Goal: Task Accomplishment & Management: Manage account settings

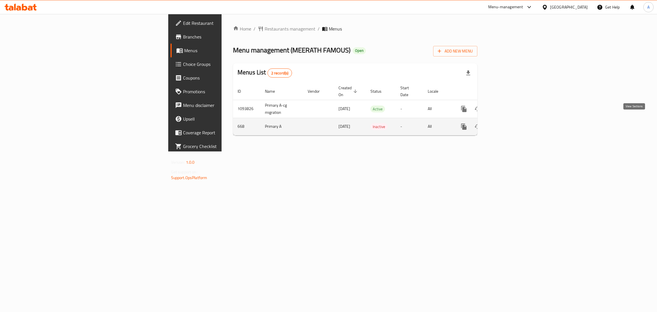
click at [509, 123] on icon "enhanced table" at bounding box center [505, 126] width 7 height 7
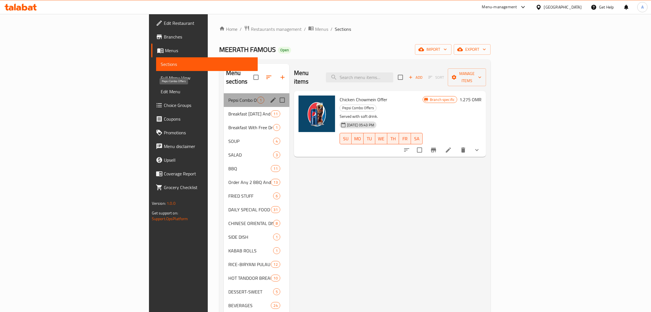
click at [228, 97] on span "Pepsi Combo Offers" at bounding box center [242, 100] width 29 height 7
click at [276, 94] on input "Menu sections" at bounding box center [282, 100] width 12 height 12
checkbox input "true"
click at [256, 79] on button "button" at bounding box center [263, 77] width 14 height 14
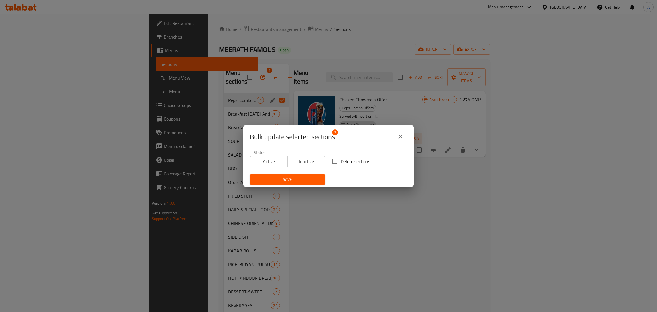
click at [336, 163] on input "Delete sections" at bounding box center [335, 161] width 12 height 12
checkbox input "true"
click at [397, 141] on button "close" at bounding box center [401, 137] width 14 height 14
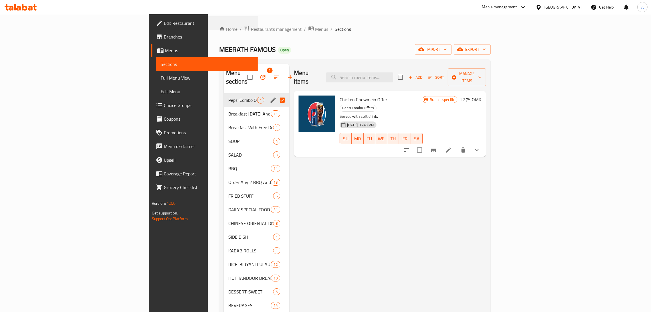
drag, startPoint x: 0, startPoint y: 25, endPoint x: 0, endPoint y: 37, distance: 12.8
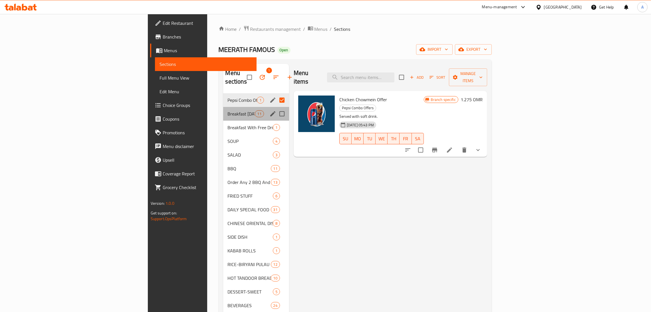
drag, startPoint x: 0, startPoint y: 37, endPoint x: 186, endPoint y: 108, distance: 199.1
click at [228, 110] on span "Breakfast Friday And Saturday" at bounding box center [241, 113] width 27 height 7
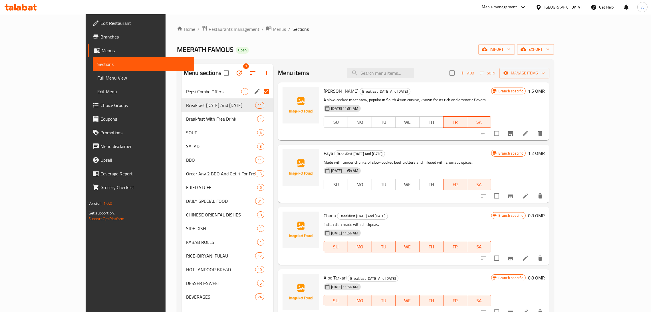
click at [573, 11] on div "Oman" at bounding box center [558, 7] width 55 height 14
click at [544, 9] on div at bounding box center [539, 7] width 8 height 6
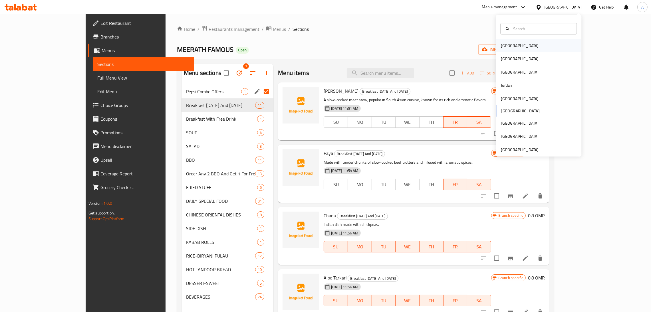
click at [511, 45] on div "[GEOGRAPHIC_DATA]" at bounding box center [519, 45] width 47 height 13
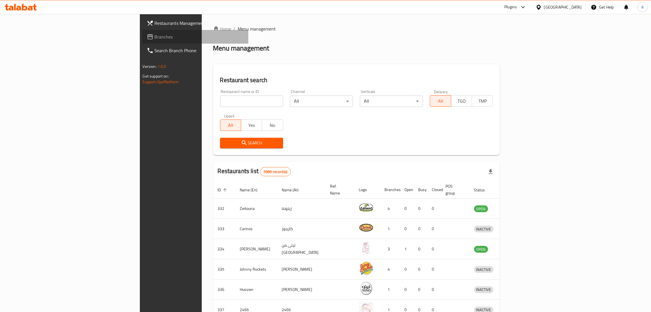
click at [147, 35] on span at bounding box center [151, 36] width 8 height 7
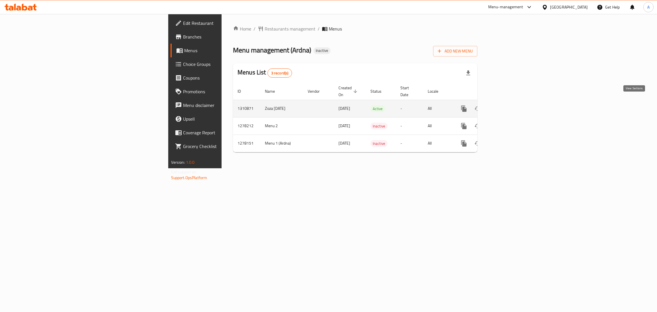
click at [512, 102] on link "enhanced table" at bounding box center [505, 109] width 14 height 14
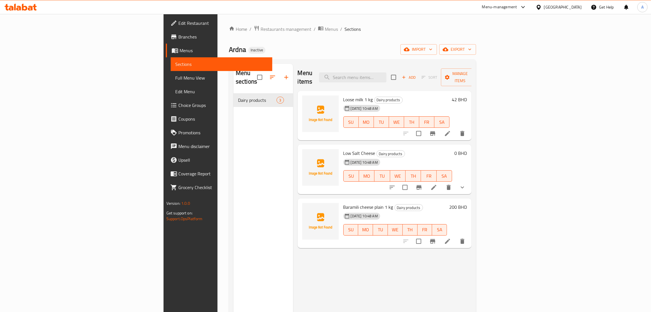
click at [467, 96] on h6 "42 BHD" at bounding box center [459, 100] width 15 height 8
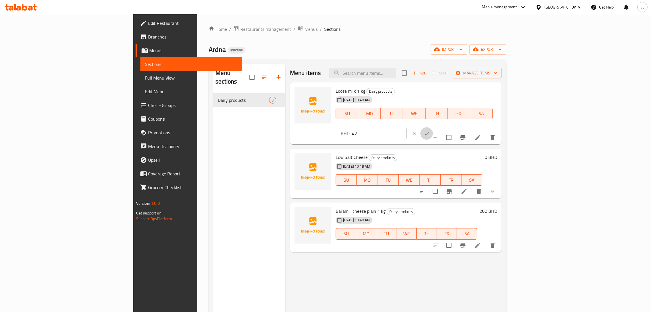
click at [429, 131] on icon "ok" at bounding box center [427, 134] width 6 height 6
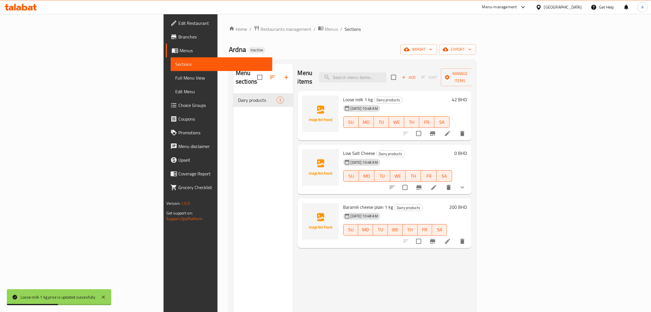
click at [175, 64] on span "Sections" at bounding box center [221, 64] width 92 height 7
click at [179, 52] on span "Menus" at bounding box center [223, 50] width 88 height 7
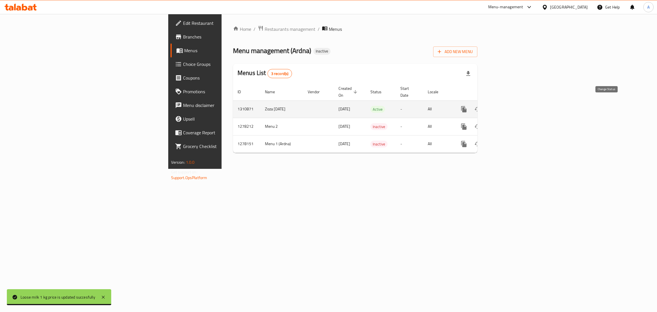
click at [481, 106] on icon "enhanced table" at bounding box center [477, 109] width 7 height 7
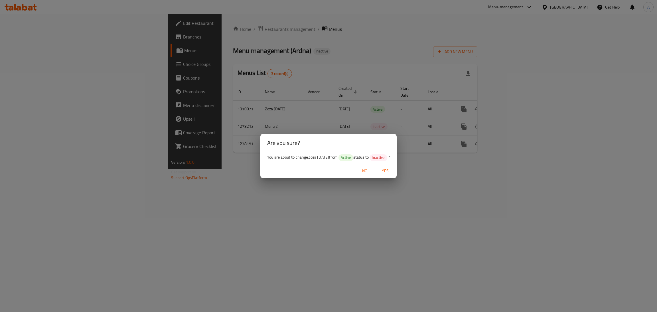
click at [392, 171] on span "Yes" at bounding box center [386, 170] width 14 height 7
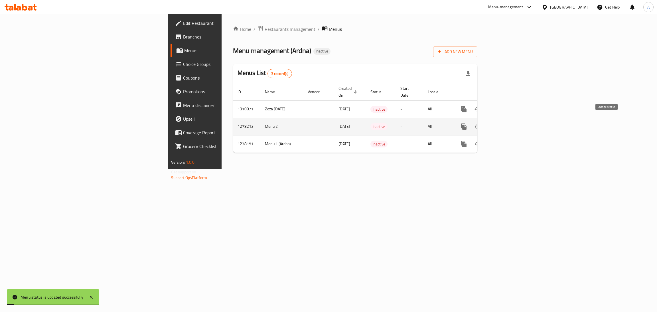
click at [481, 124] on icon "enhanced table" at bounding box center [478, 126] width 6 height 5
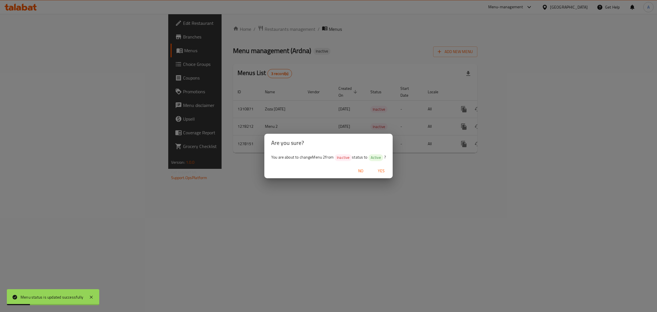
click at [380, 171] on span "Yes" at bounding box center [382, 170] width 14 height 7
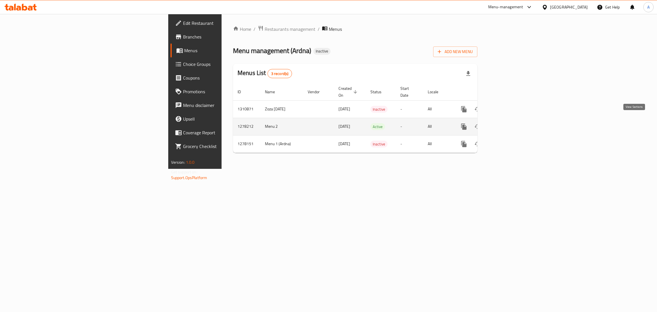
click at [509, 123] on icon "enhanced table" at bounding box center [505, 126] width 7 height 7
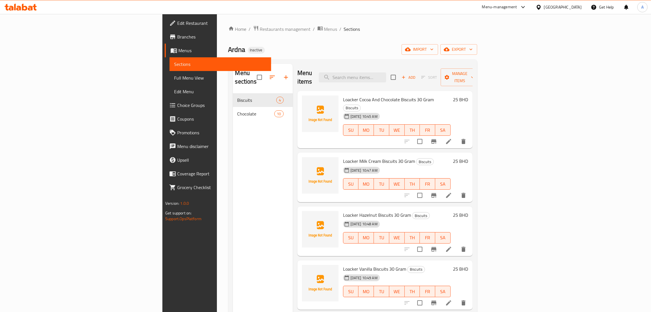
click at [452, 138] on icon at bounding box center [448, 141] width 7 height 7
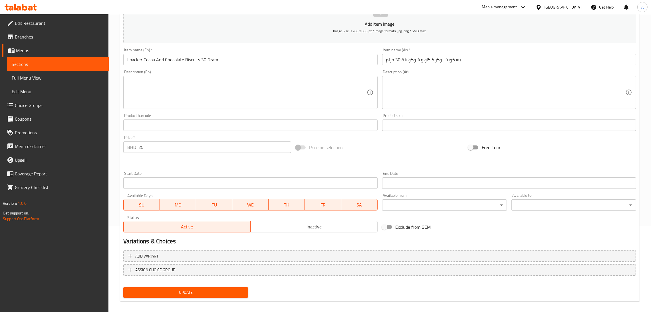
scroll to position [90, 0]
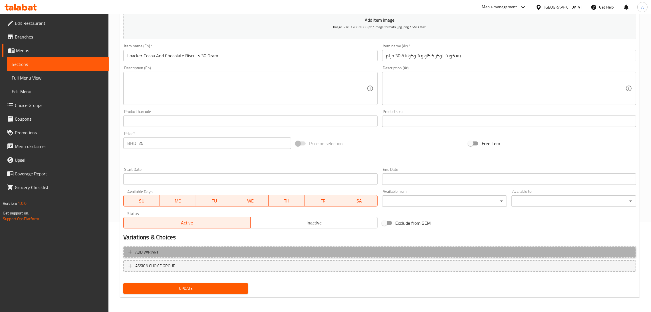
click at [169, 254] on span "Add variant" at bounding box center [379, 252] width 502 height 7
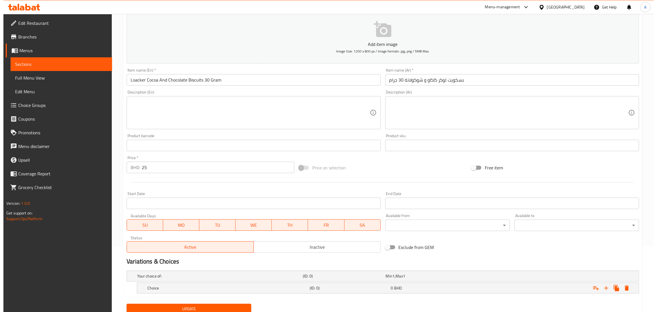
scroll to position [87, 0]
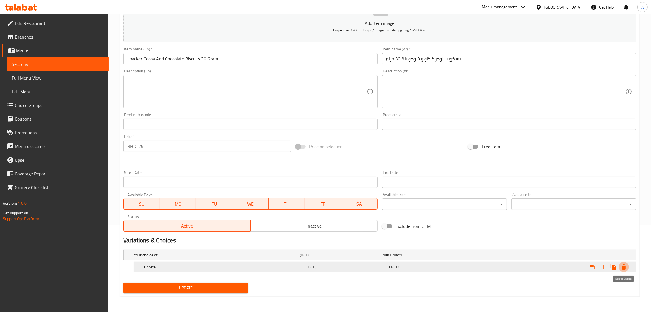
click at [628, 268] on button "Expand" at bounding box center [623, 267] width 10 height 10
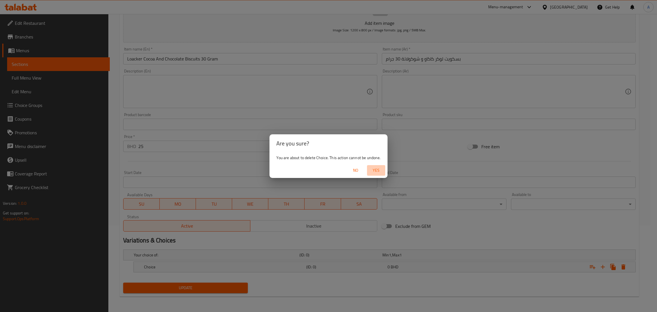
click at [371, 171] on span "Yes" at bounding box center [376, 170] width 14 height 7
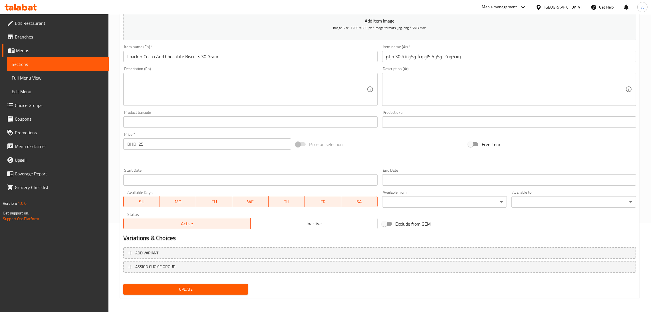
scroll to position [90, 0]
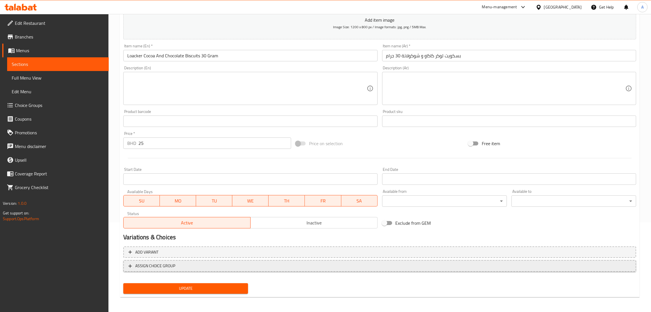
click at [161, 266] on span "ASSIGN CHOICE GROUP" at bounding box center [155, 265] width 40 height 7
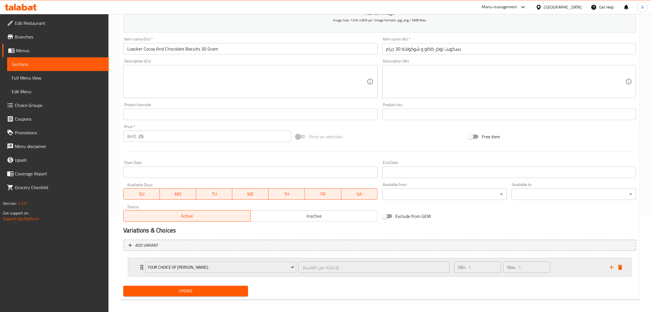
scroll to position [100, 0]
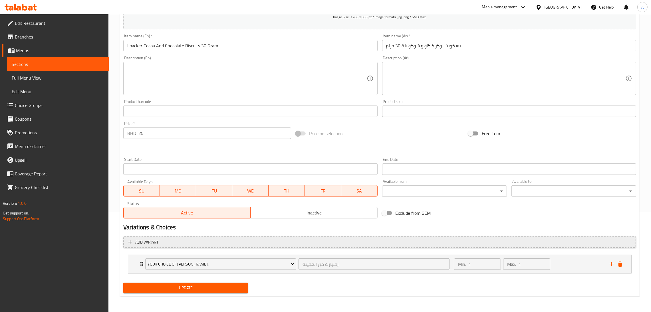
click at [201, 241] on span "Add variant" at bounding box center [379, 242] width 502 height 7
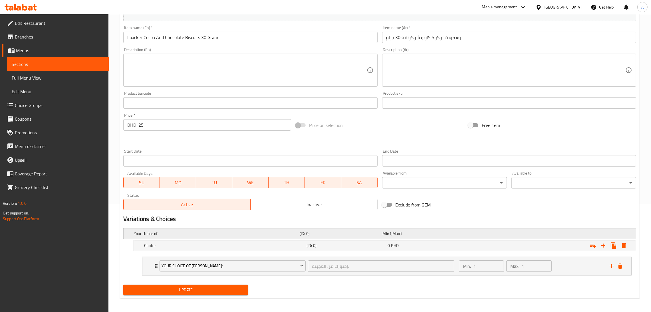
scroll to position [110, 0]
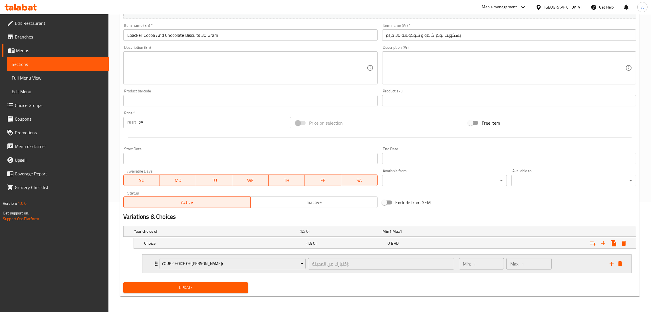
click at [612, 263] on icon "add" at bounding box center [611, 263] width 7 height 7
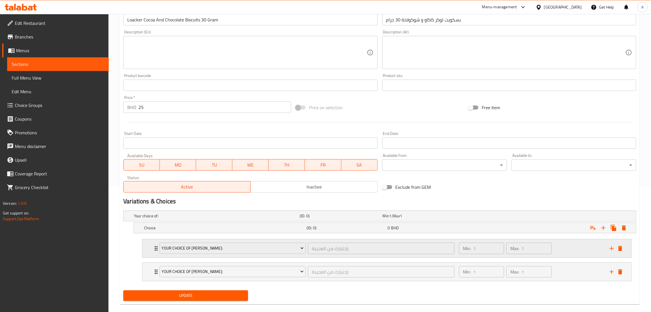
scroll to position [134, 0]
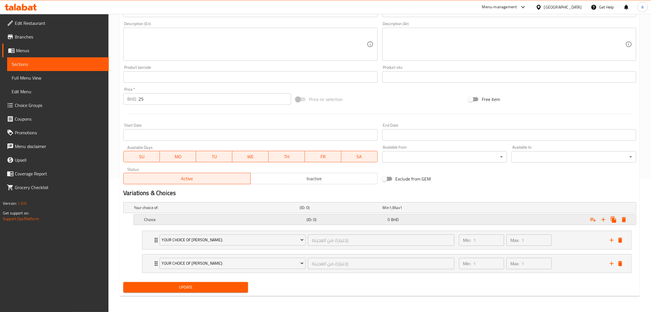
click at [229, 224] on div "Choice (ID: 0) 0 BHD" at bounding box center [386, 219] width 487 height 13
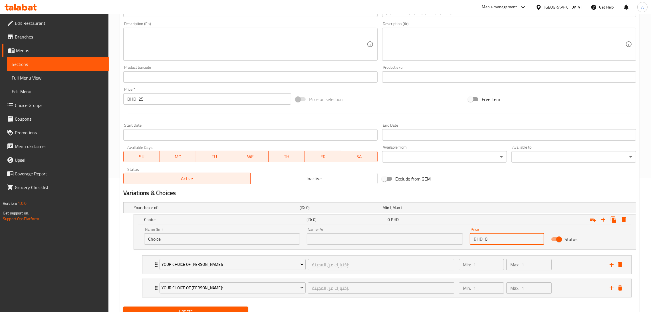
drag, startPoint x: 492, startPoint y: 238, endPoint x: 468, endPoint y: 242, distance: 23.7
click at [469, 241] on div "Price BHD 0 Price" at bounding box center [506, 236] width 81 height 24
drag, startPoint x: 355, startPoint y: 211, endPoint x: 361, endPoint y: 208, distance: 6.6
click at [355, 211] on div "Your choice of: (ID: 0) Min 1 , Max 1" at bounding box center [381, 207] width 497 height 13
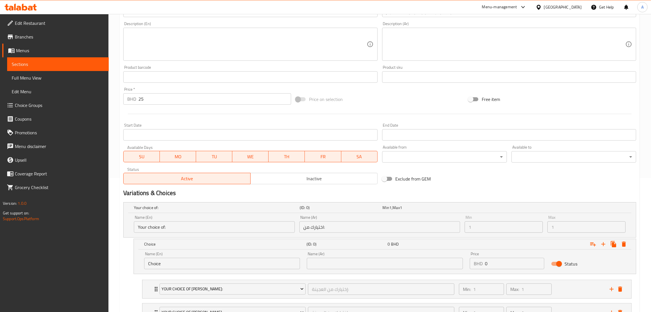
scroll to position [177, 0]
